Goal: Task Accomplishment & Management: Use online tool/utility

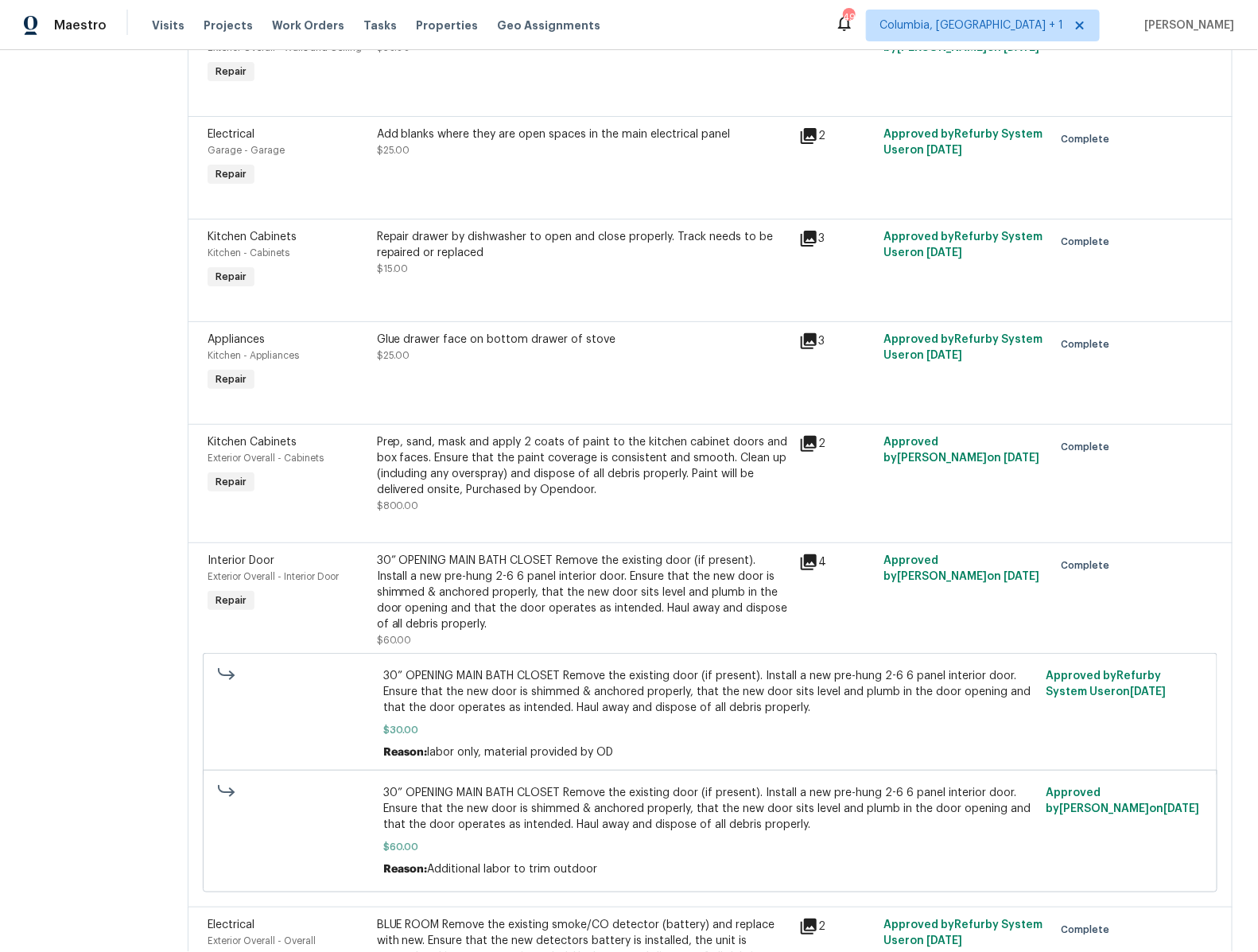
scroll to position [4673, 0]
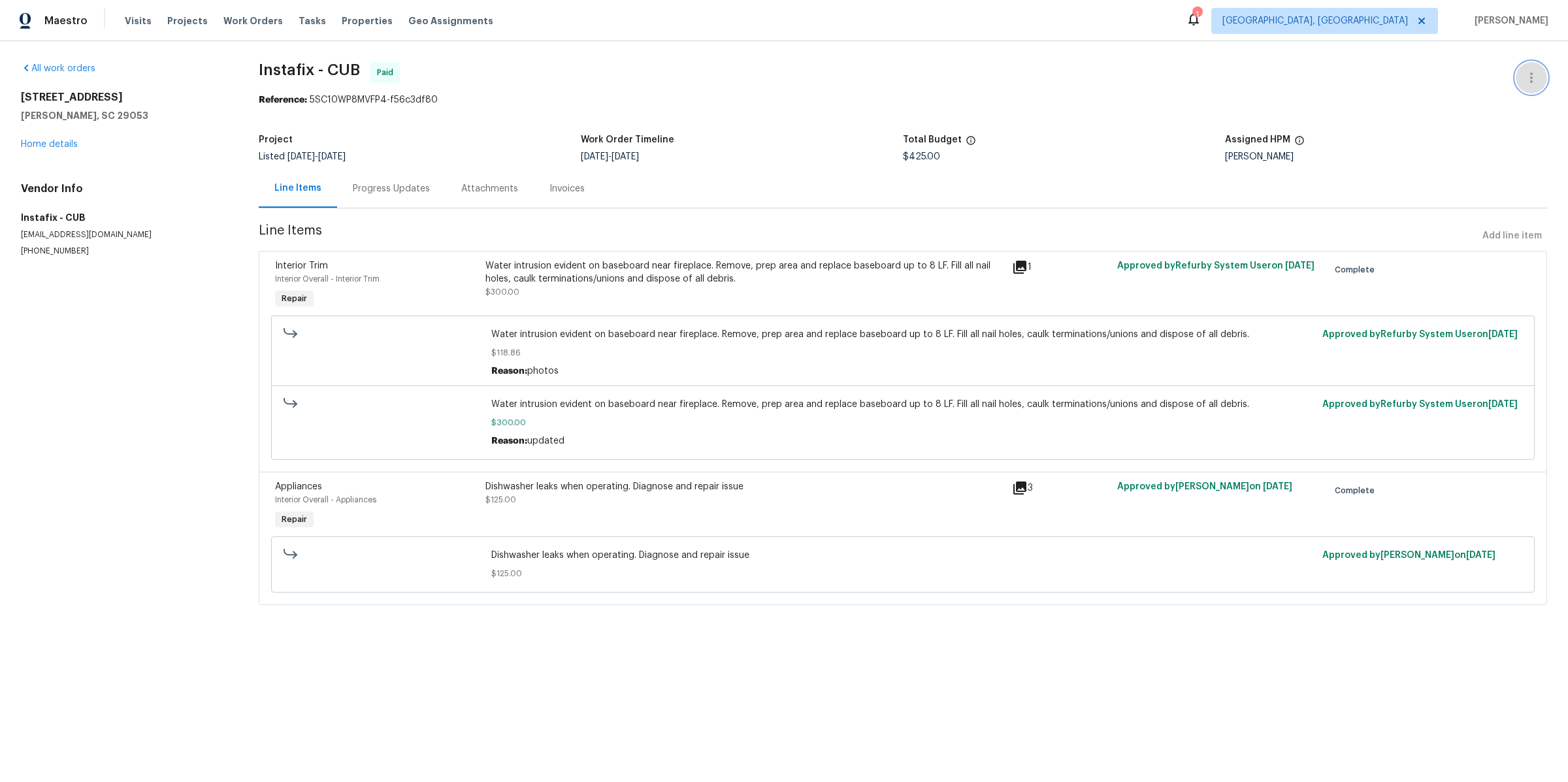
click at [1536, 73] on icon "button" at bounding box center [1532, 77] width 16 height 16
click at [1463, 80] on li "Edit" at bounding box center [1489, 77] width 141 height 21
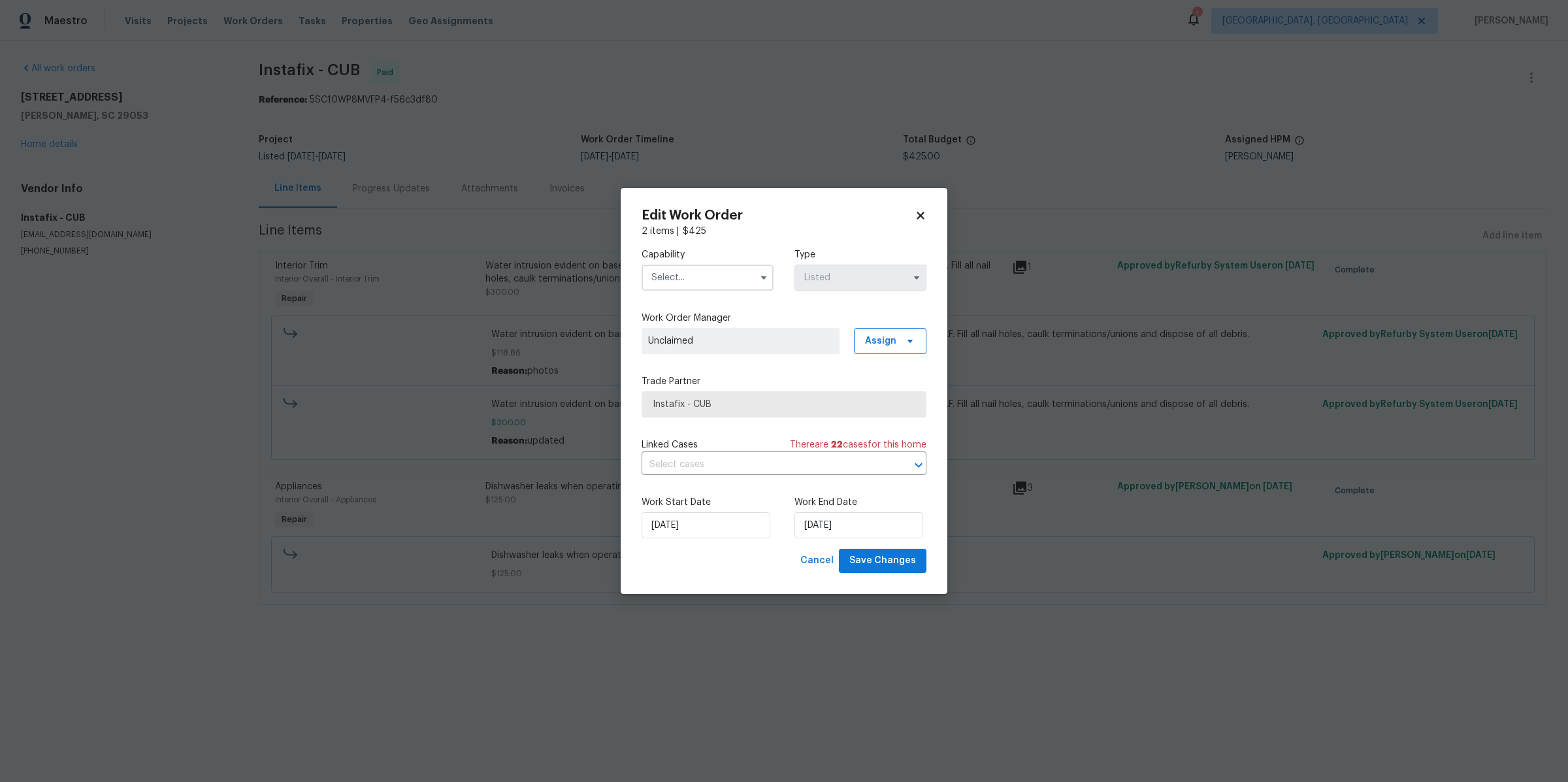
click at [690, 233] on span "$ 425" at bounding box center [695, 231] width 23 height 9
click at [917, 216] on icon at bounding box center [920, 215] width 12 height 12
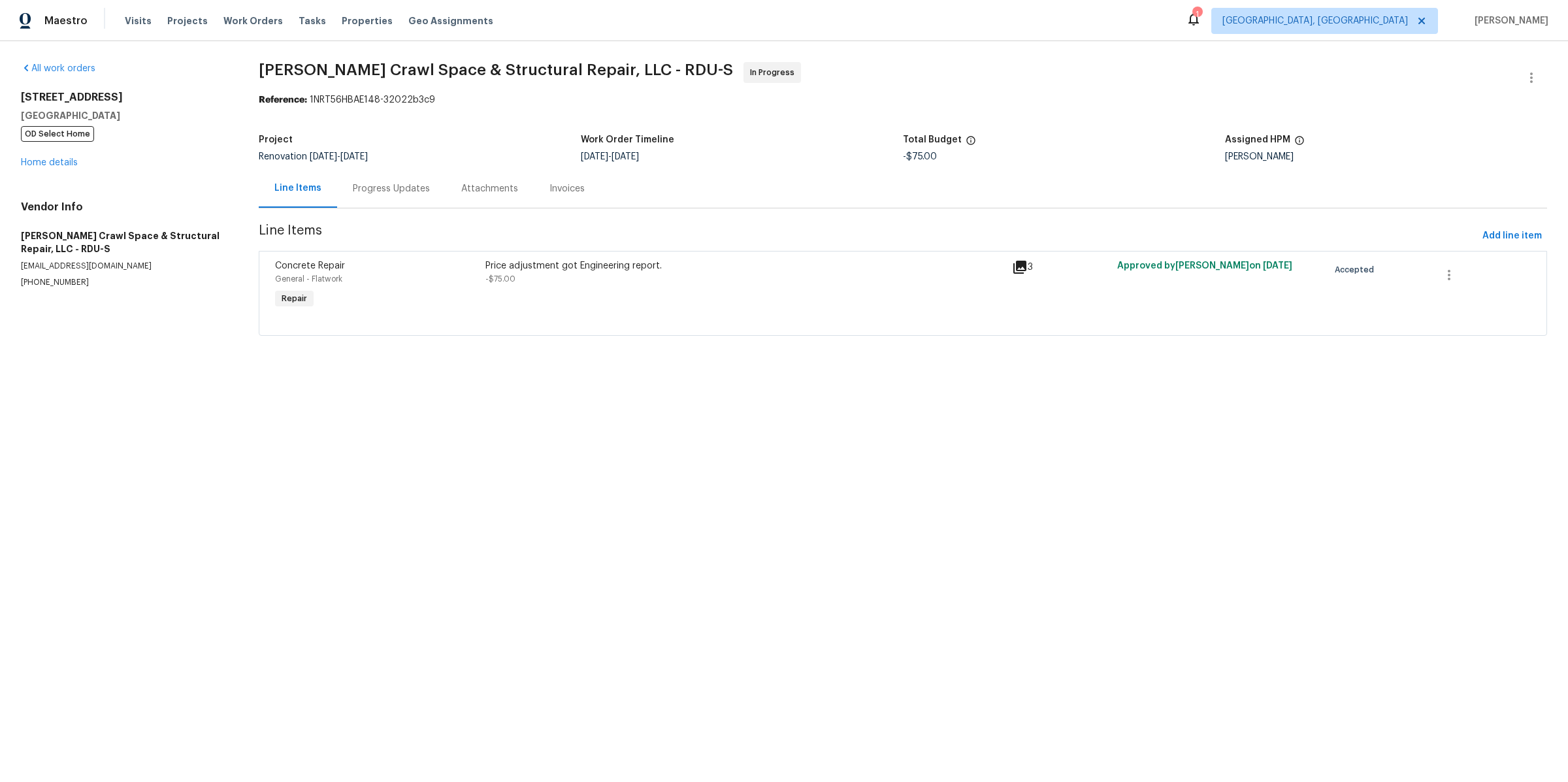
click at [992, 309] on div "Price adjustment got Engineering report. -$75.00" at bounding box center [745, 286] width 527 height 60
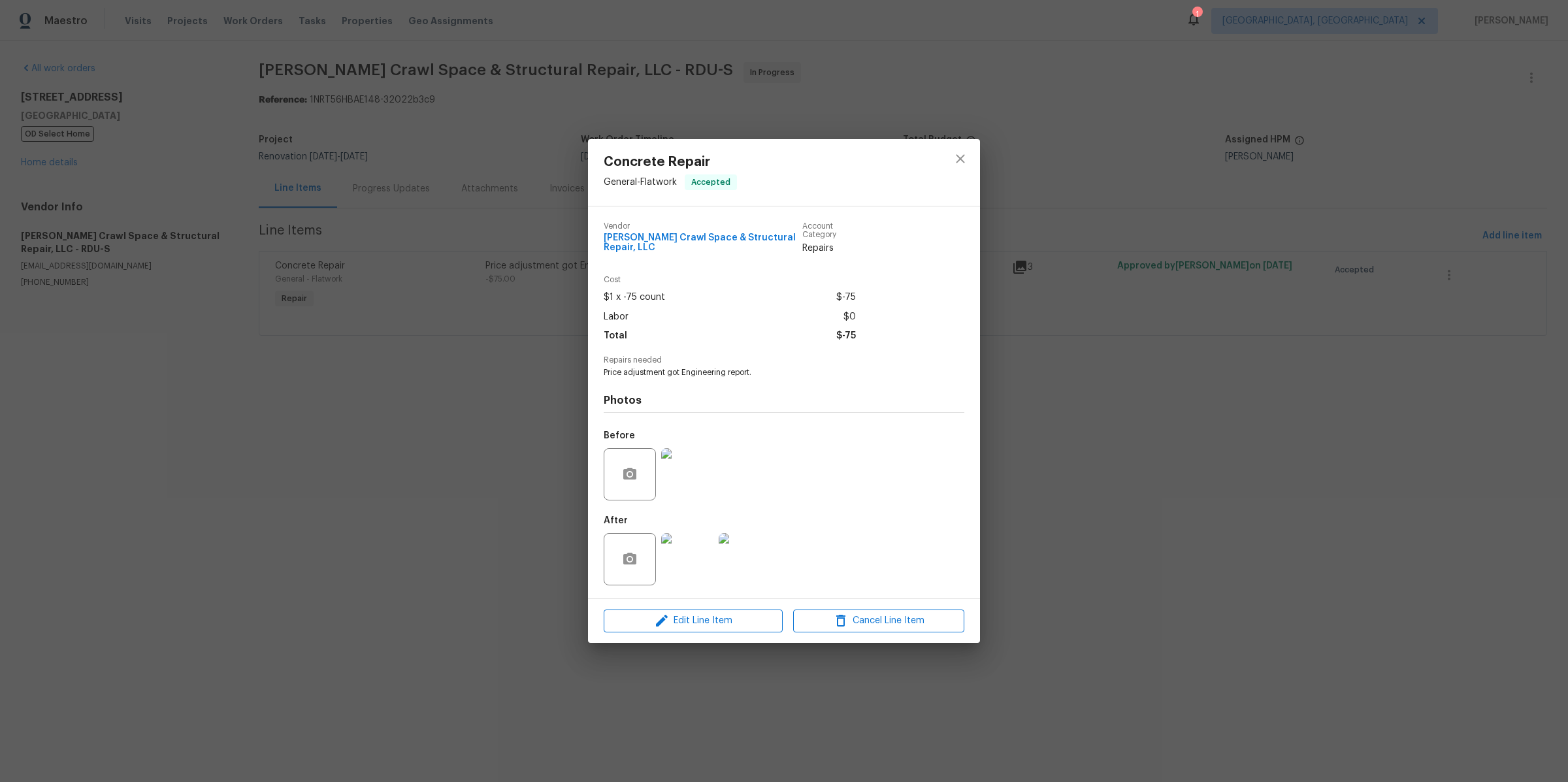
click at [1150, 361] on div "Concrete Repair General - Flatwork Accepted Vendor Falcone Crawl Space & Struct…" at bounding box center [784, 391] width 1568 height 782
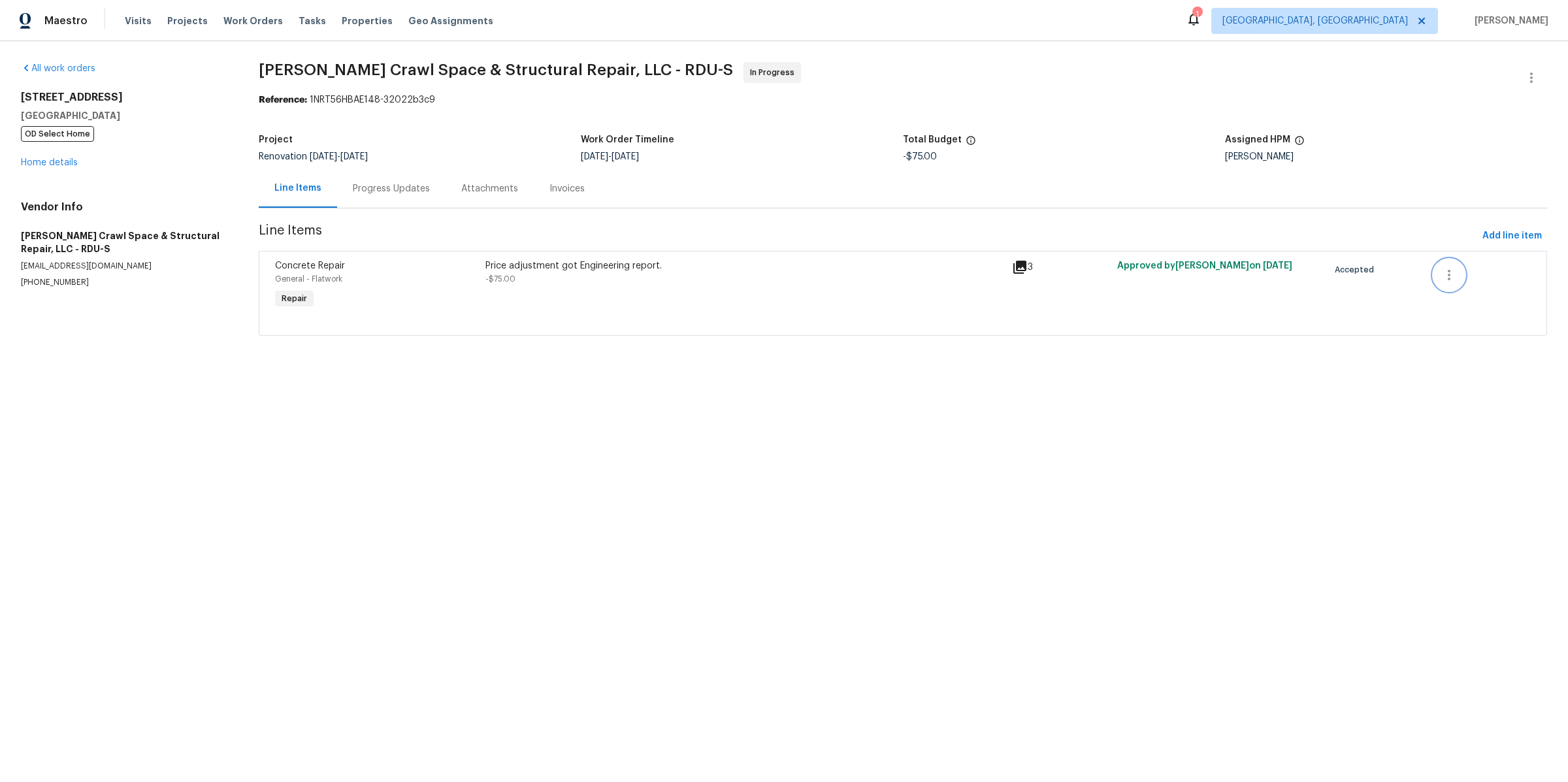
click at [1457, 274] on icon "button" at bounding box center [1449, 275] width 16 height 16
click at [1134, 77] on div at bounding box center [784, 391] width 1568 height 782
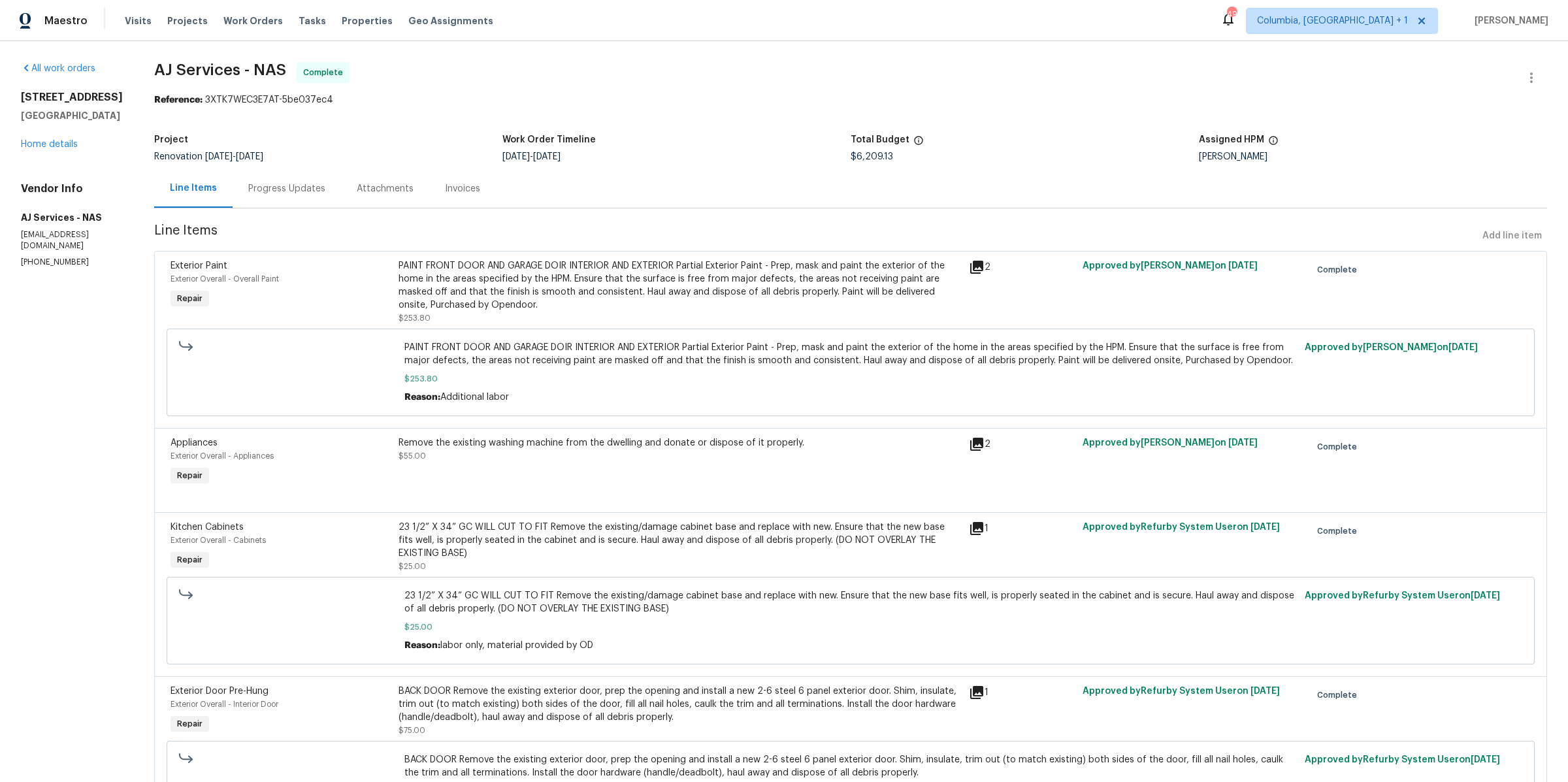
click at [679, 88] on span "AJ Services - NAS Complete" at bounding box center [835, 78] width 1362 height 32
